Goal: Check status: Check status

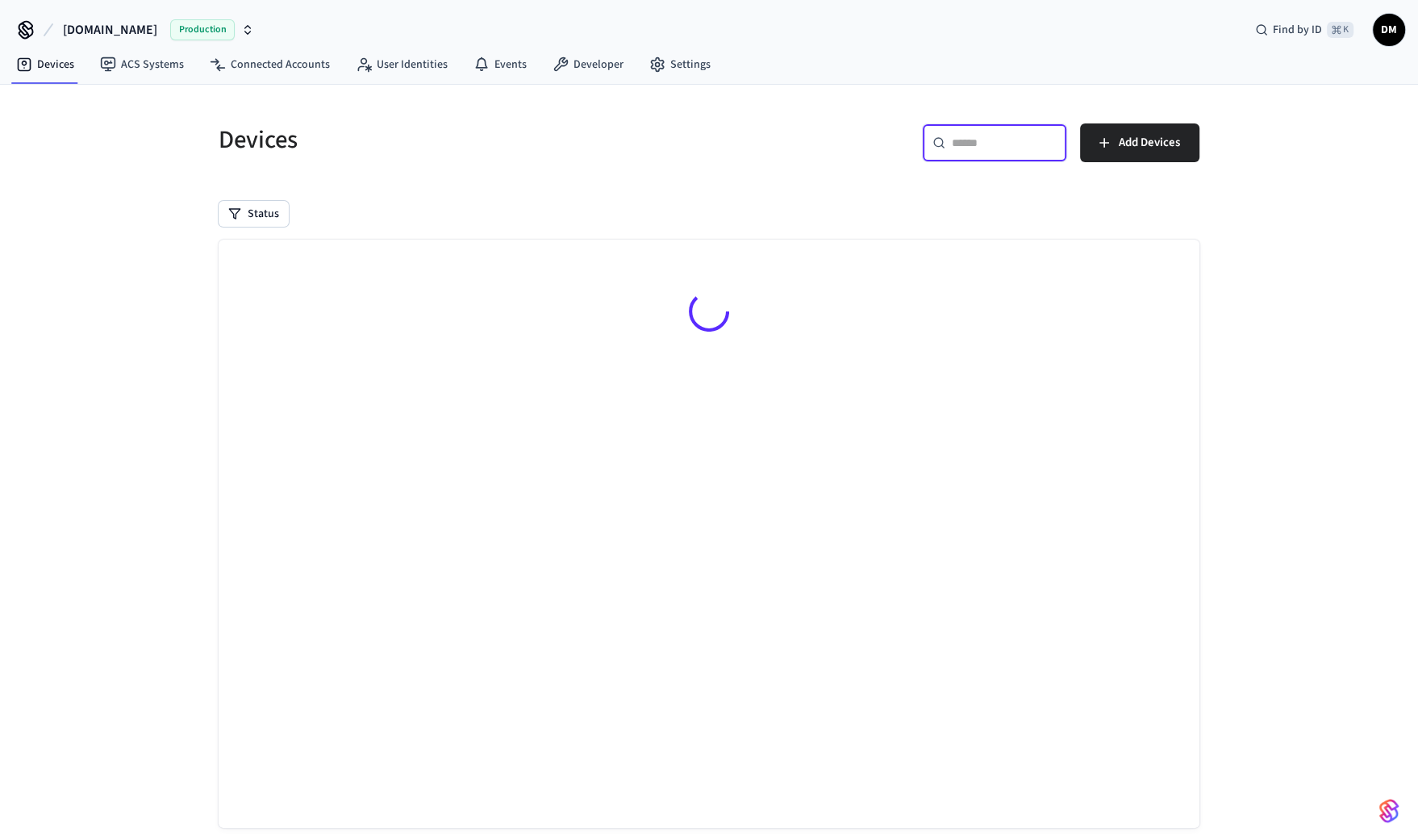
click at [1012, 144] on input "text" at bounding box center [1004, 143] width 105 height 17
paste input "**********"
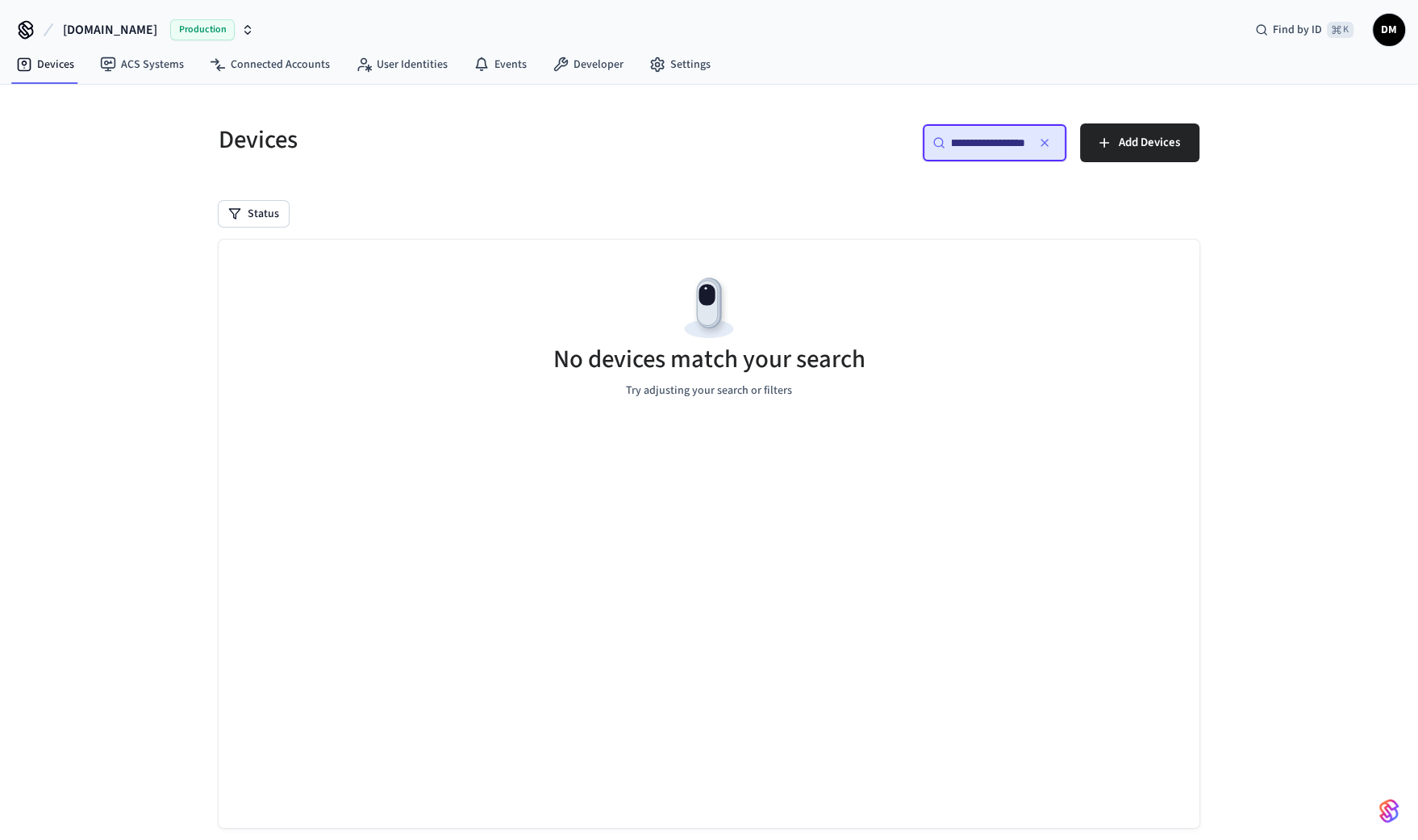
scroll to position [0, 110]
type input "**********"
